Goal: Navigation & Orientation: Find specific page/section

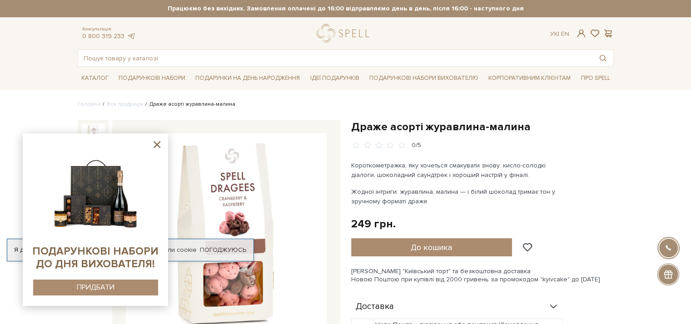
click at [156, 143] on icon at bounding box center [156, 144] width 7 height 7
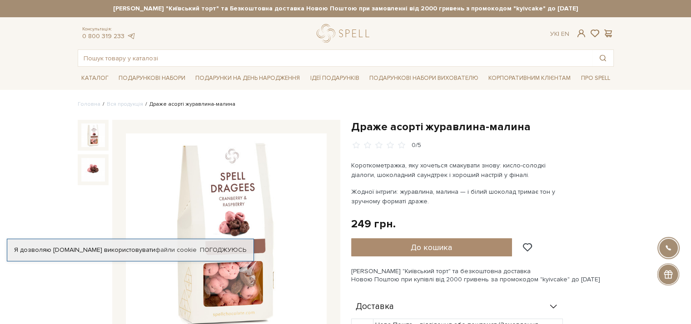
click at [162, 106] on li "Драже асорті журавлина-малина" at bounding box center [189, 104] width 92 height 8
click at [131, 105] on link "Вся продукція" at bounding box center [125, 104] width 36 height 7
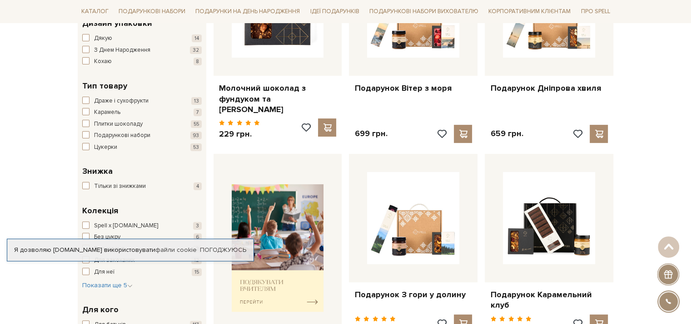
scroll to position [272, 0]
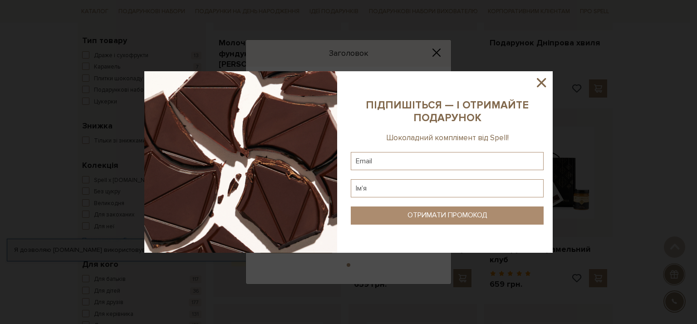
click at [542, 79] on icon at bounding box center [541, 82] width 15 height 15
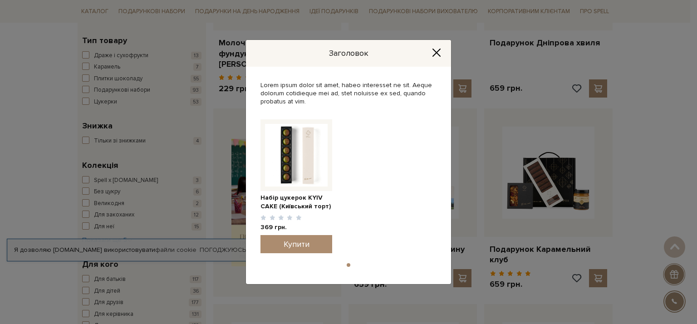
click at [429, 51] on button "Close" at bounding box center [436, 53] width 15 height 10
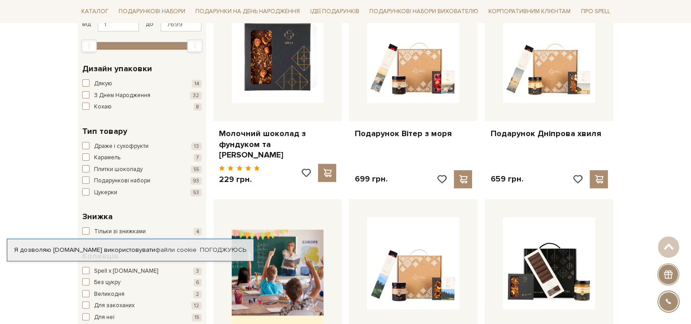
scroll to position [136, 0]
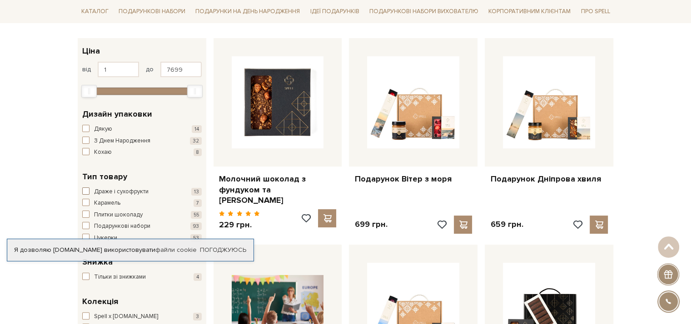
drag, startPoint x: 85, startPoint y: 190, endPoint x: 110, endPoint y: 187, distance: 24.7
click at [85, 189] on span "button" at bounding box center [85, 190] width 7 height 7
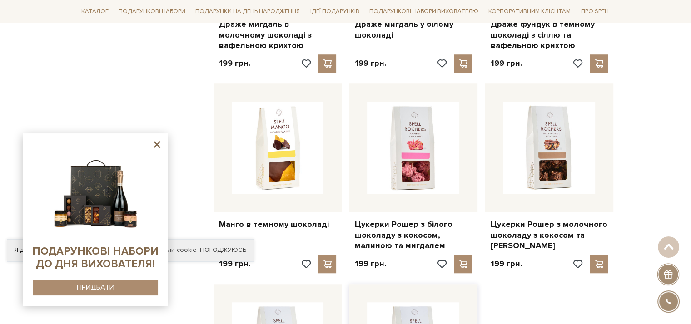
scroll to position [726, 0]
